Goal: Task Accomplishment & Management: Manage account settings

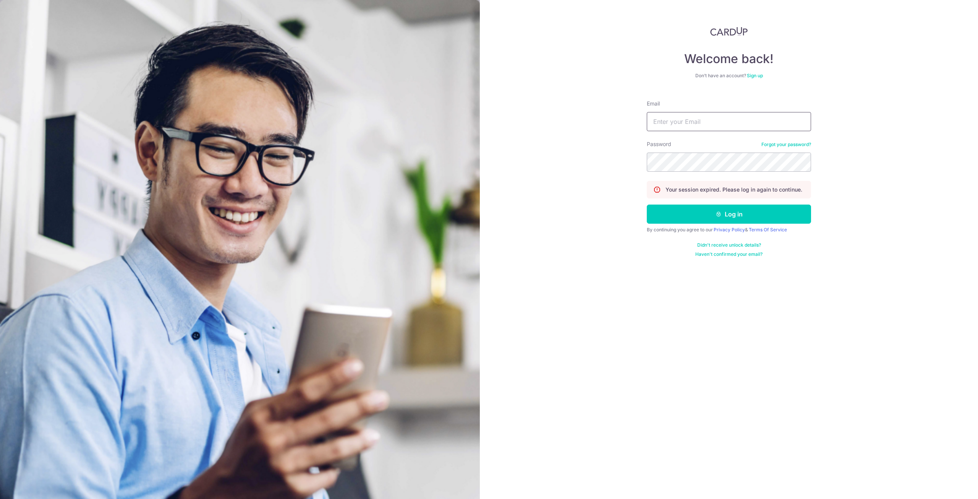
click at [671, 128] on input "Email" at bounding box center [729, 121] width 164 height 19
type input "[EMAIL_ADDRESS][DOMAIN_NAME]"
click at [647, 204] on button "Log in" at bounding box center [729, 213] width 164 height 19
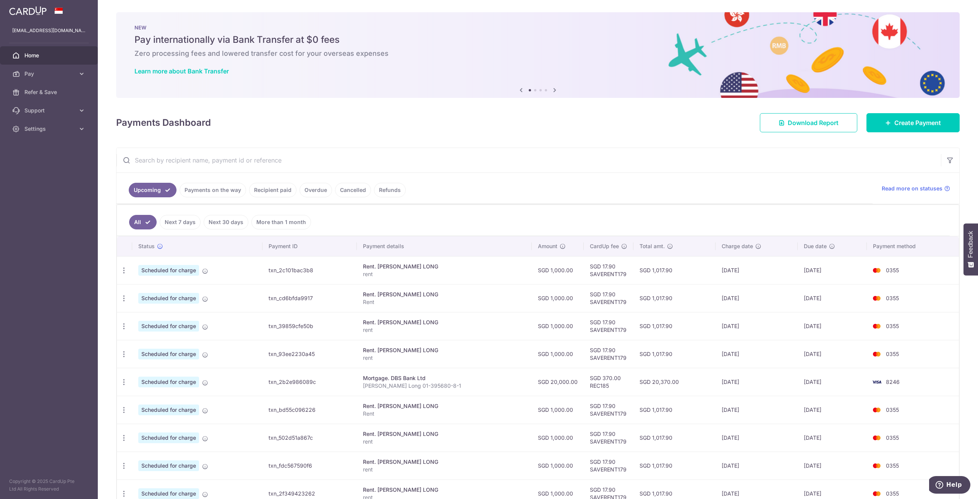
scroll to position [88, 0]
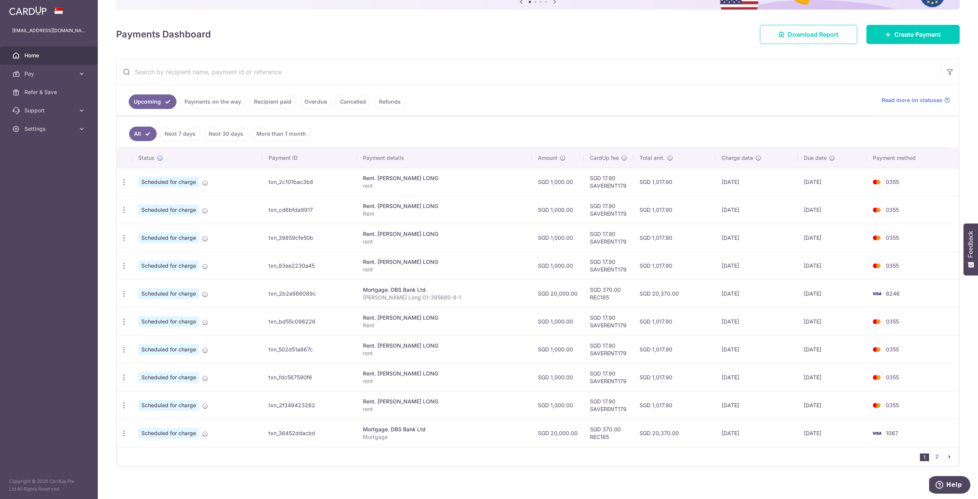
click at [227, 104] on link "Payments on the way" at bounding box center [213, 101] width 66 height 15
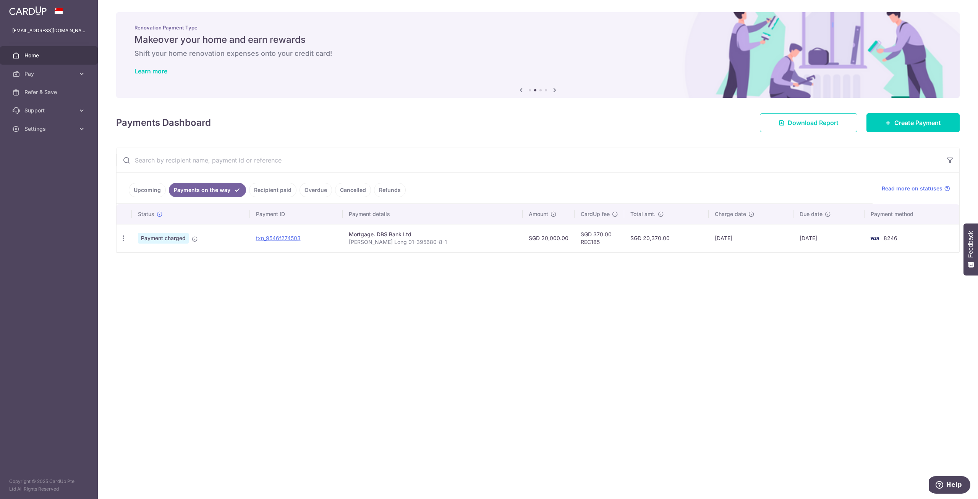
click at [150, 191] on link "Upcoming" at bounding box center [147, 190] width 37 height 15
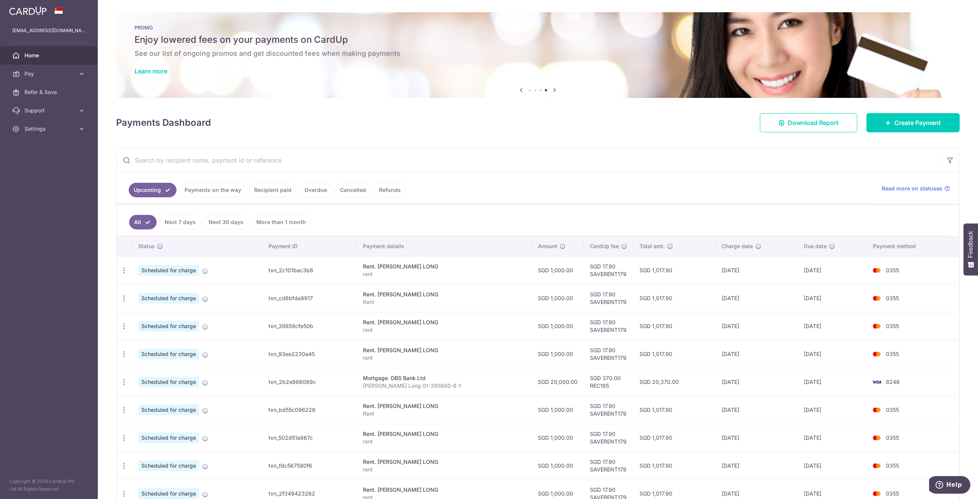
click at [518, 90] on icon at bounding box center [521, 90] width 9 height 10
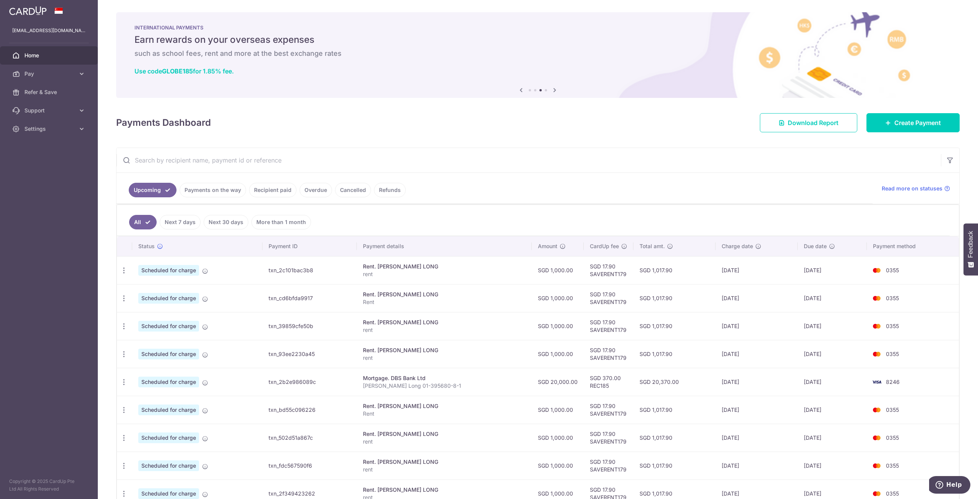
click at [520, 91] on icon at bounding box center [521, 90] width 9 height 10
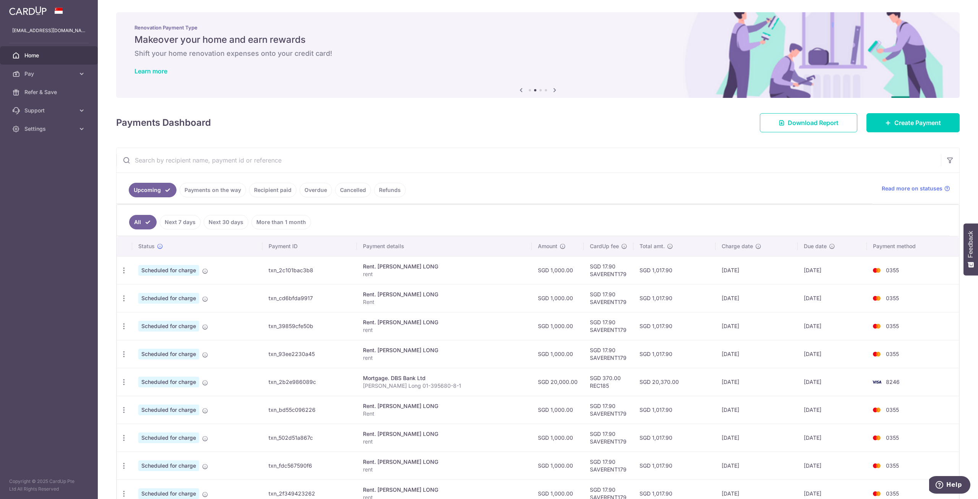
click at [520, 91] on icon at bounding box center [521, 90] width 9 height 10
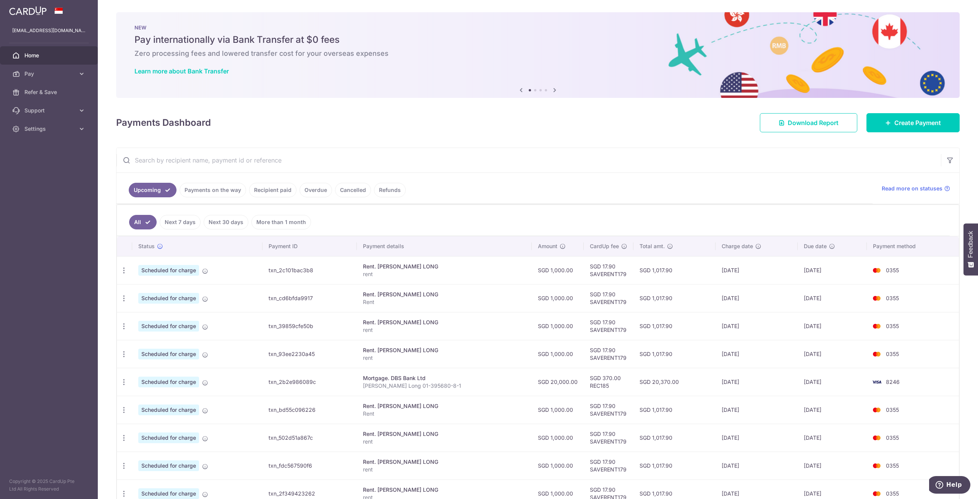
click at [520, 91] on icon at bounding box center [521, 90] width 9 height 10
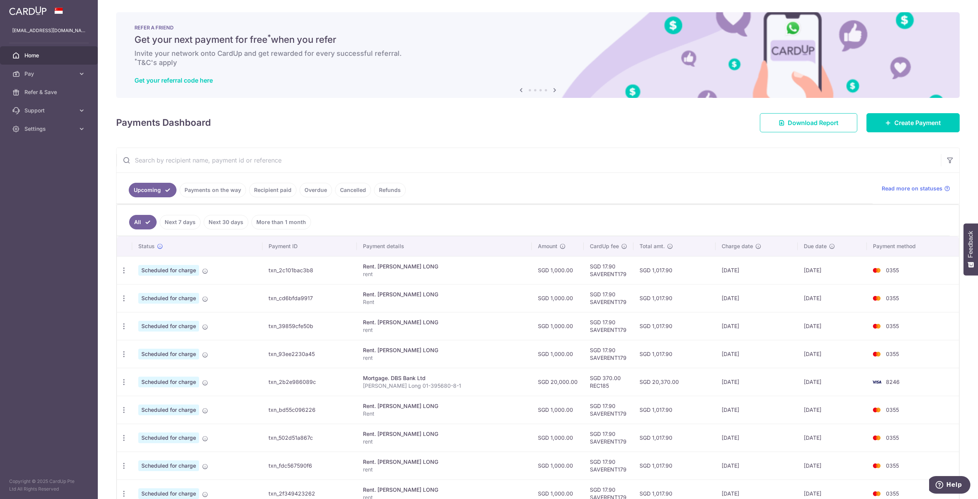
click at [520, 91] on icon at bounding box center [521, 90] width 9 height 10
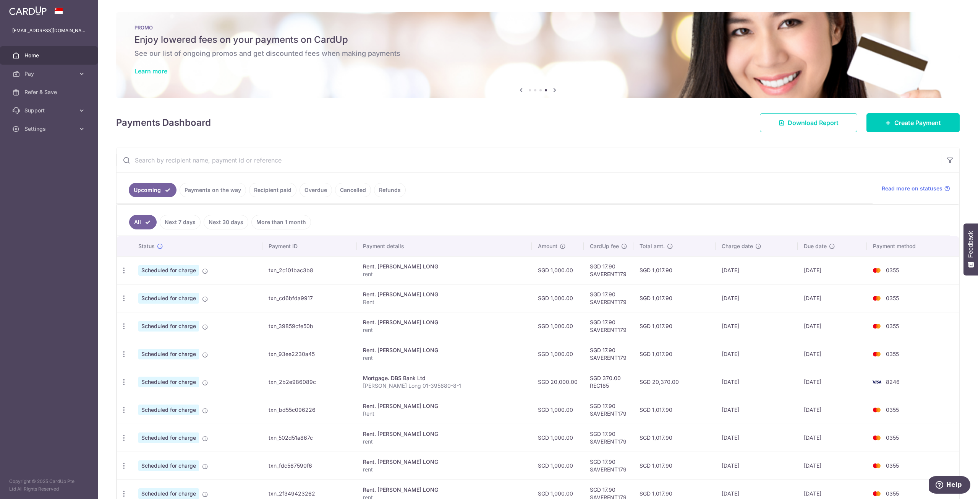
click at [152, 71] on link "Learn more" at bounding box center [151, 71] width 33 height 8
